Goal: Register for event/course

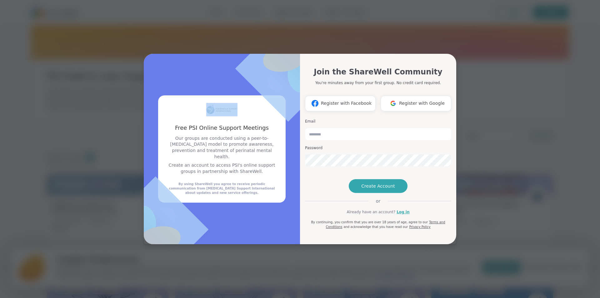
drag, startPoint x: 236, startPoint y: 67, endPoint x: 263, endPoint y: 82, distance: 30.8
click at [263, 82] on div "Free PSI Online Support Meetings Our groups are conducted using a peer-to-[MEDI…" at bounding box center [222, 149] width 156 height 191
click at [351, 128] on input "email" at bounding box center [378, 134] width 146 height 12
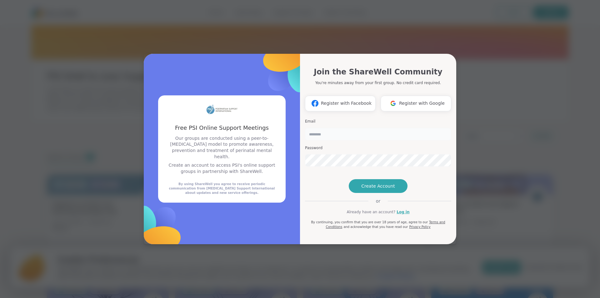
type input "**********"
click at [362, 189] on span "Create Account" at bounding box center [378, 186] width 34 height 6
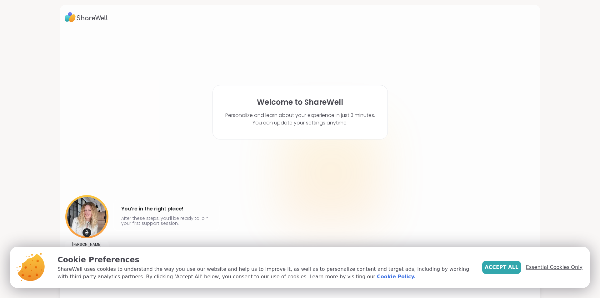
click at [537, 267] on span "Essential Cookies Only" at bounding box center [554, 266] width 57 height 7
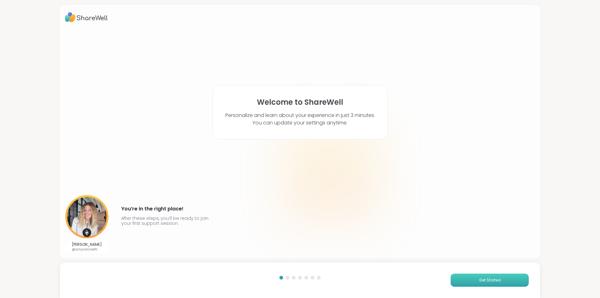
click at [472, 280] on button "Get Started" at bounding box center [489, 279] width 78 height 13
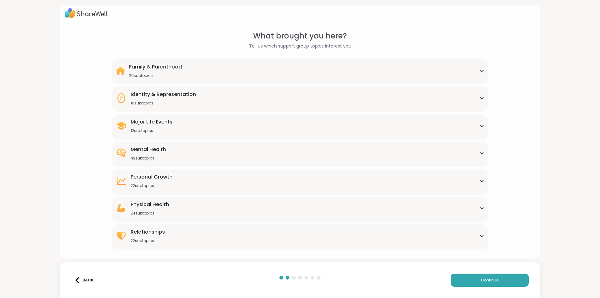
scroll to position [6, 0]
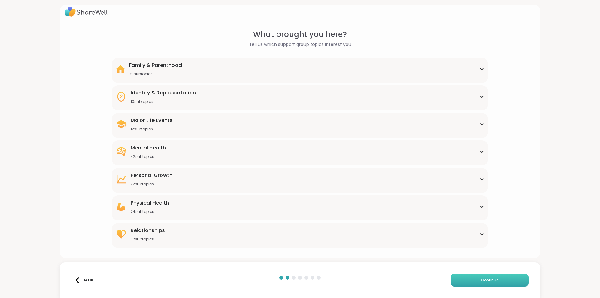
click at [473, 279] on button "Continue" at bounding box center [489, 279] width 78 height 13
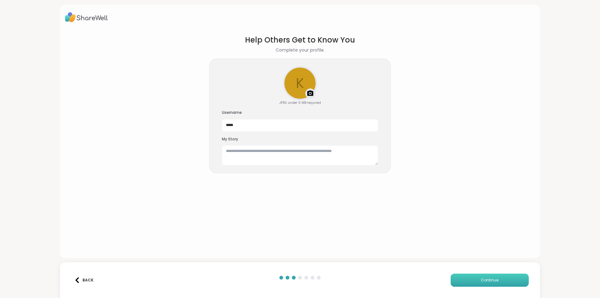
click at [474, 279] on button "Continue" at bounding box center [489, 279] width 78 height 13
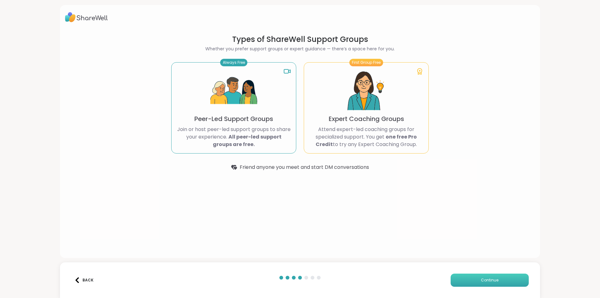
click at [474, 279] on button "Continue" at bounding box center [489, 279] width 78 height 13
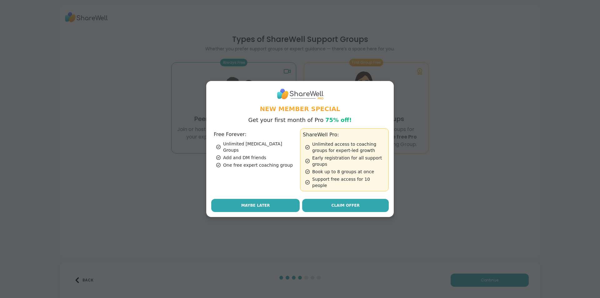
click at [249, 202] on span "Maybe Later" at bounding box center [255, 205] width 29 height 6
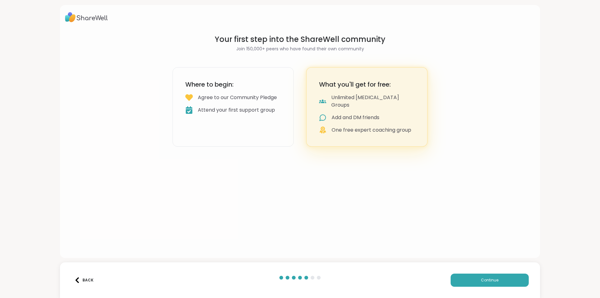
click at [473, 273] on div "Back Continue" at bounding box center [300, 280] width 480 height 36
click at [474, 275] on button "Continue" at bounding box center [489, 279] width 78 height 13
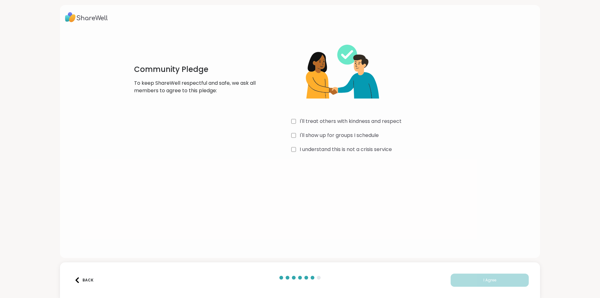
click at [367, 151] on label "I understand this is not a crisis service" at bounding box center [346, 149] width 92 height 7
click at [360, 136] on label "I'll show up for groups I schedule" at bounding box center [339, 134] width 79 height 7
click at [359, 119] on label "I'll treat others with kindness and respect" at bounding box center [351, 120] width 102 height 7
click at [483, 279] on span "I Agree" at bounding box center [489, 280] width 13 height 6
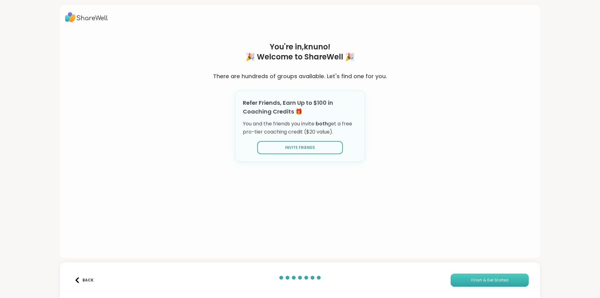
click at [455, 279] on button "Finish & Get Started" at bounding box center [489, 279] width 78 height 13
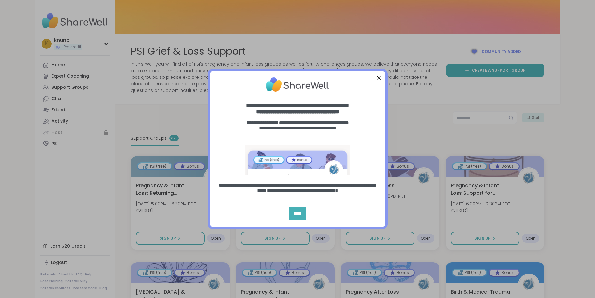
click at [289, 216] on div "*****" at bounding box center [298, 213] width 18 height 13
